Goal: Information Seeking & Learning: Learn about a topic

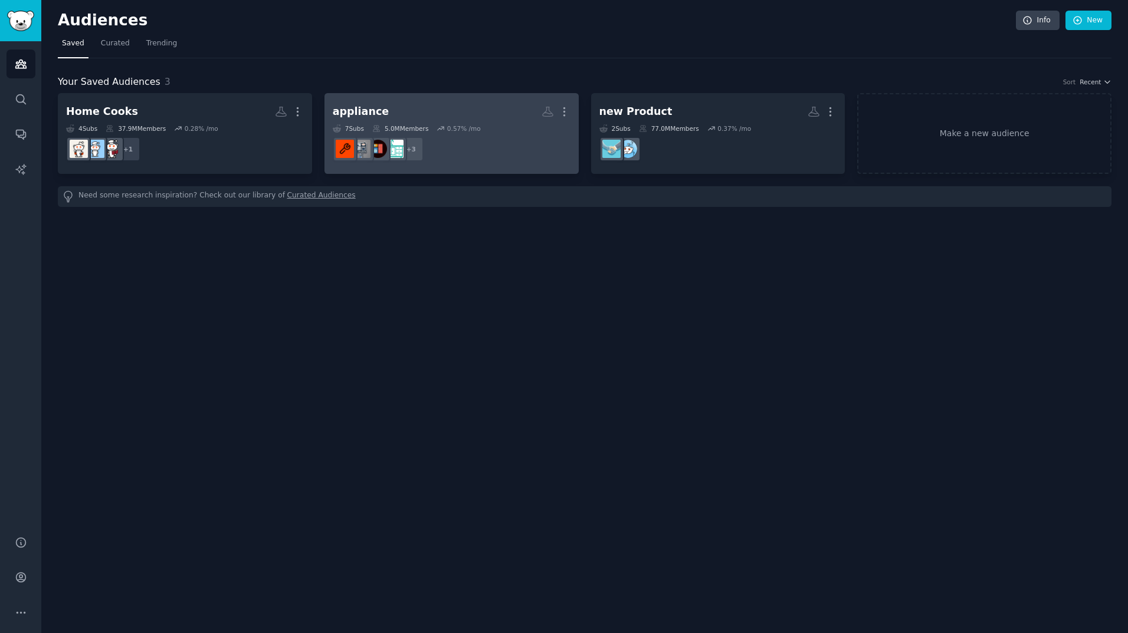
click at [429, 106] on h2 "appliance More" at bounding box center [452, 111] width 238 height 21
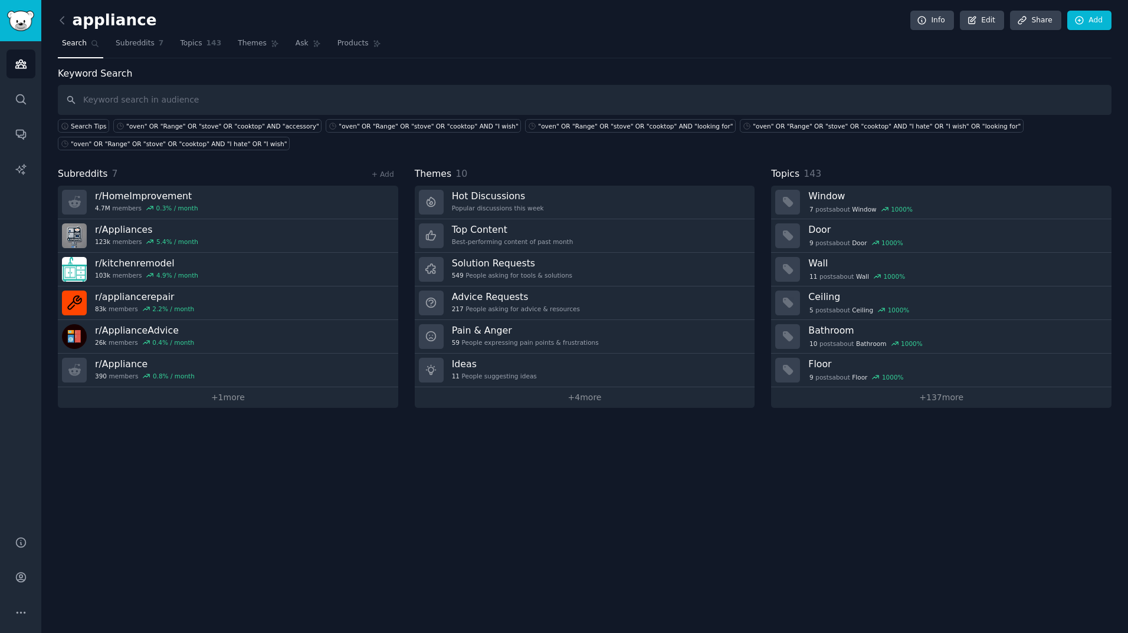
click at [137, 96] on input "text" at bounding box center [584, 100] width 1053 height 30
type input "toaster oven"
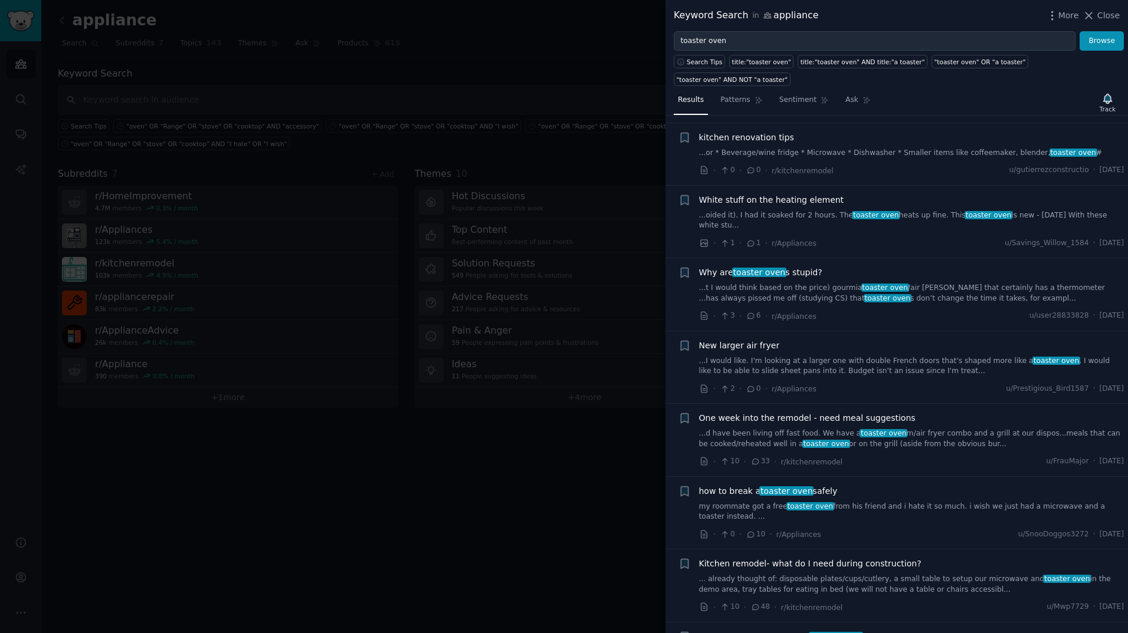
scroll to position [3185, 0]
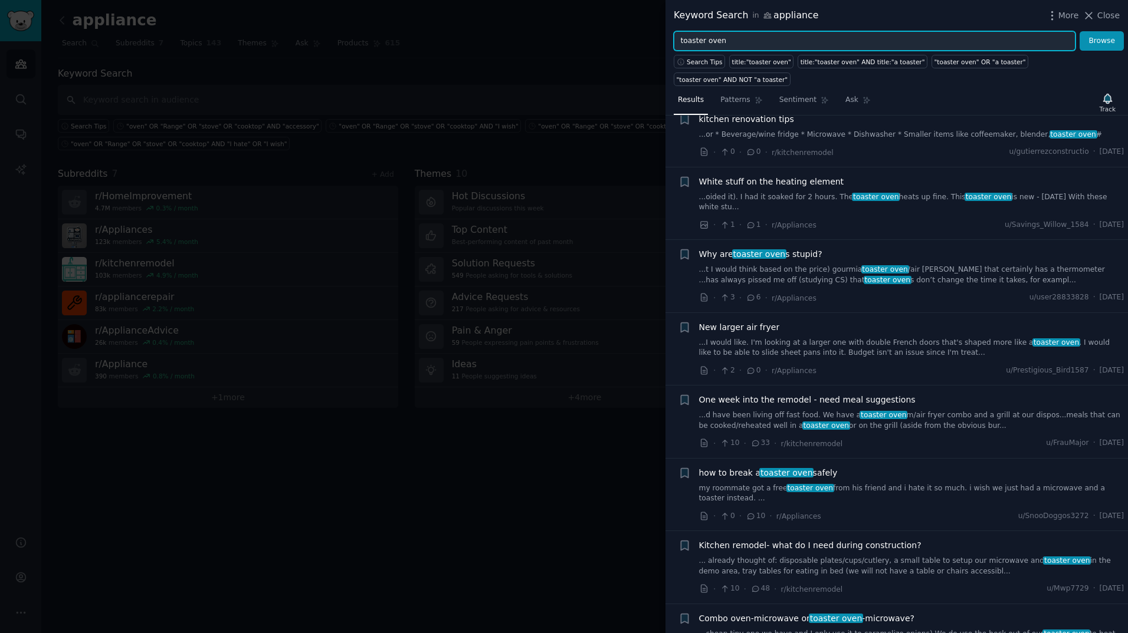
click at [745, 38] on input "toaster oven" at bounding box center [875, 41] width 402 height 20
type input "toaster oven AND steam"
click at [1079, 31] on button "Browse" at bounding box center [1101, 41] width 44 height 20
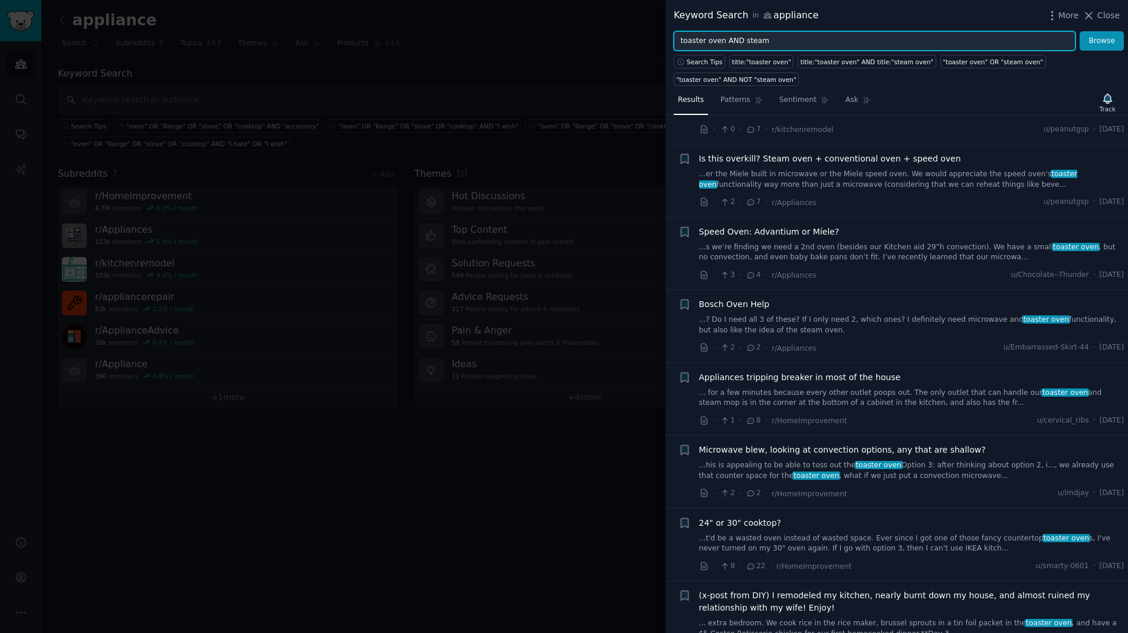
scroll to position [413, 0]
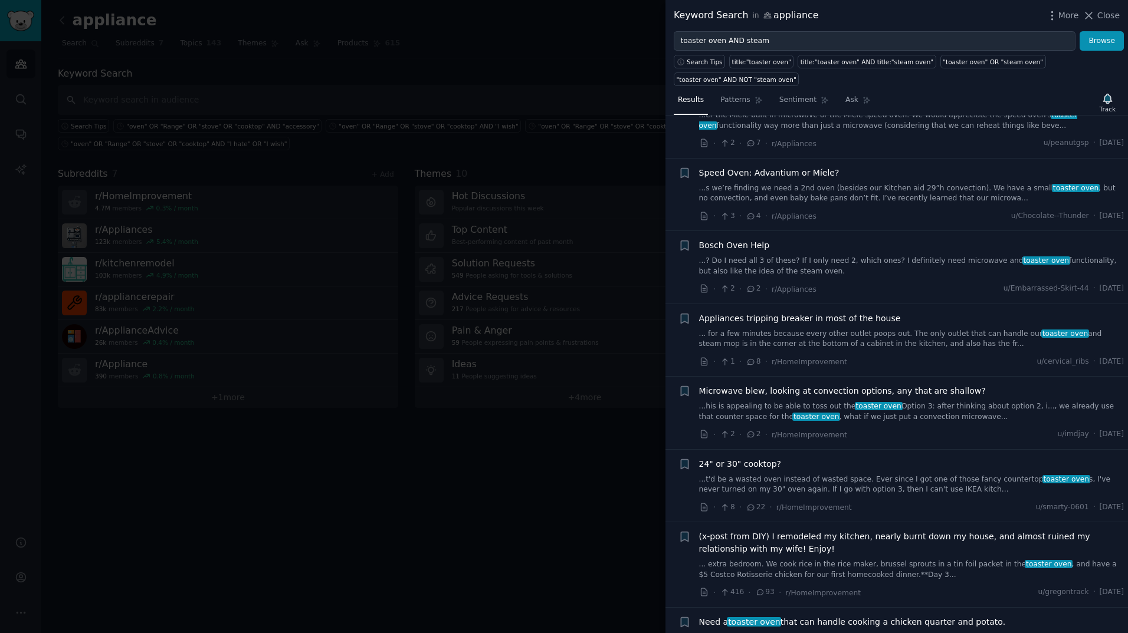
click at [485, 80] on div at bounding box center [564, 316] width 1128 height 633
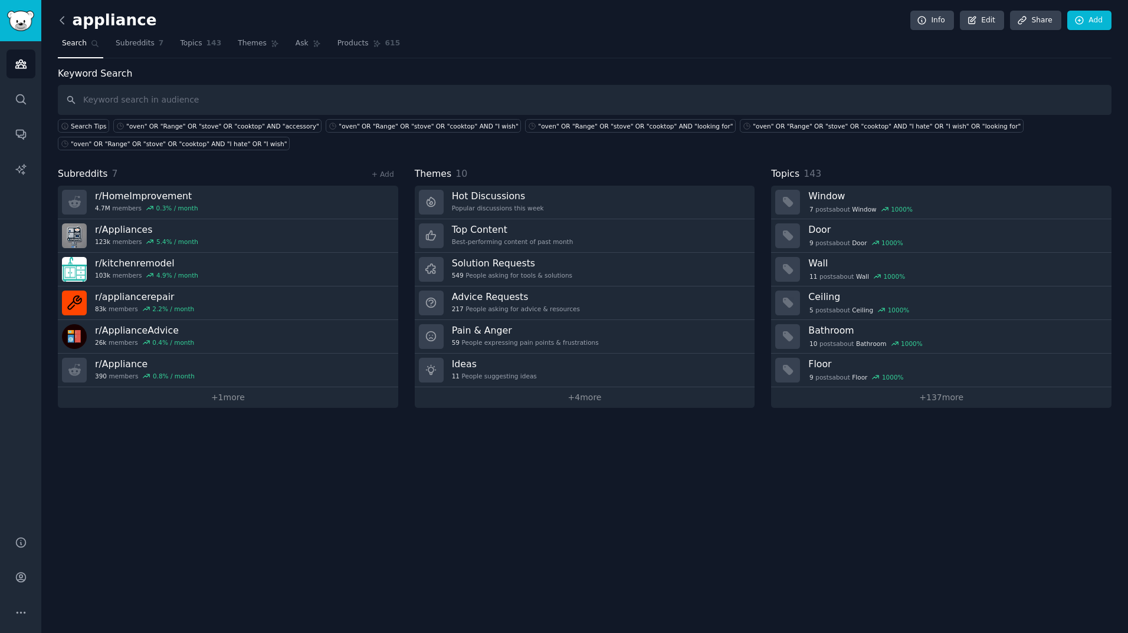
click at [61, 22] on icon at bounding box center [62, 20] width 12 height 12
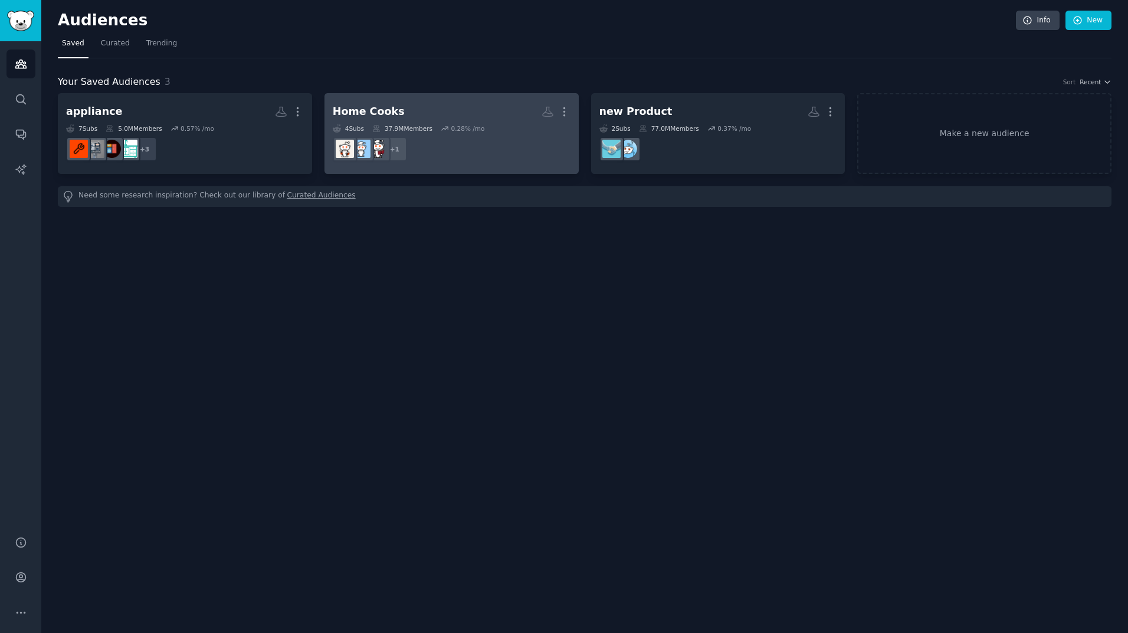
click at [462, 137] on dd "+ 1" at bounding box center [452, 149] width 238 height 33
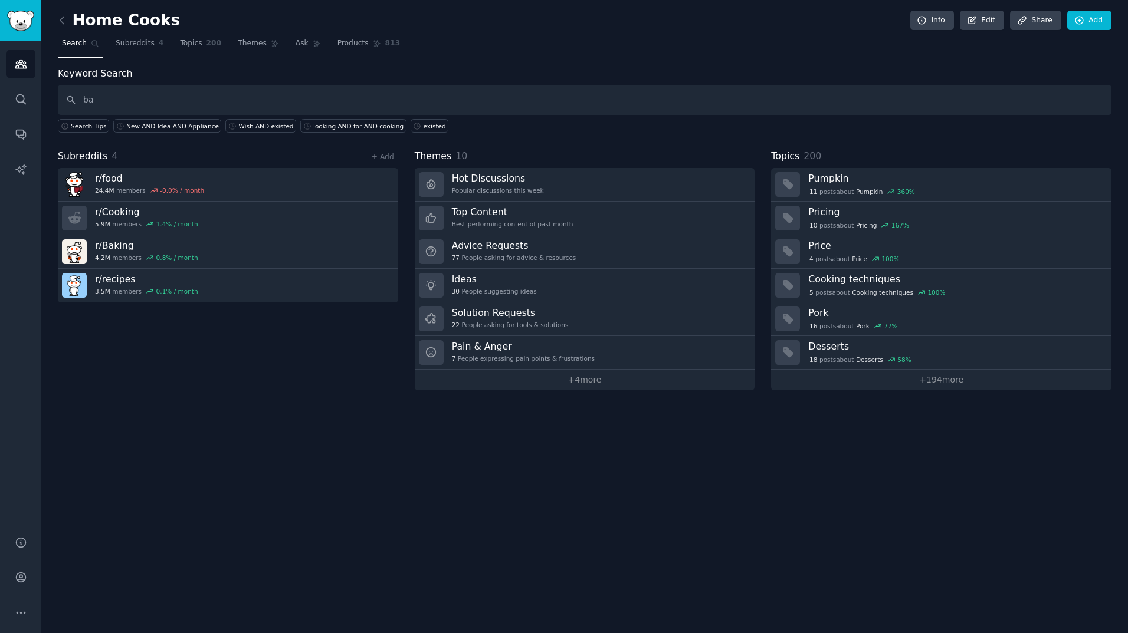
type input "b"
type input "bread AND (home oven)"
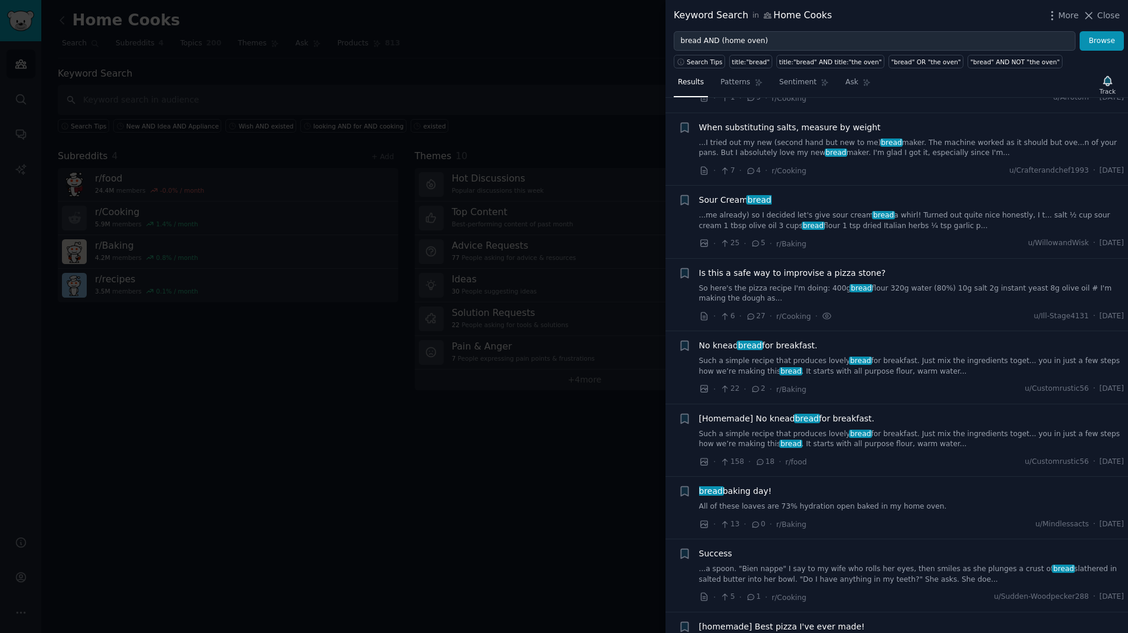
scroll to position [531, 0]
